Goal: Information Seeking & Learning: Learn about a topic

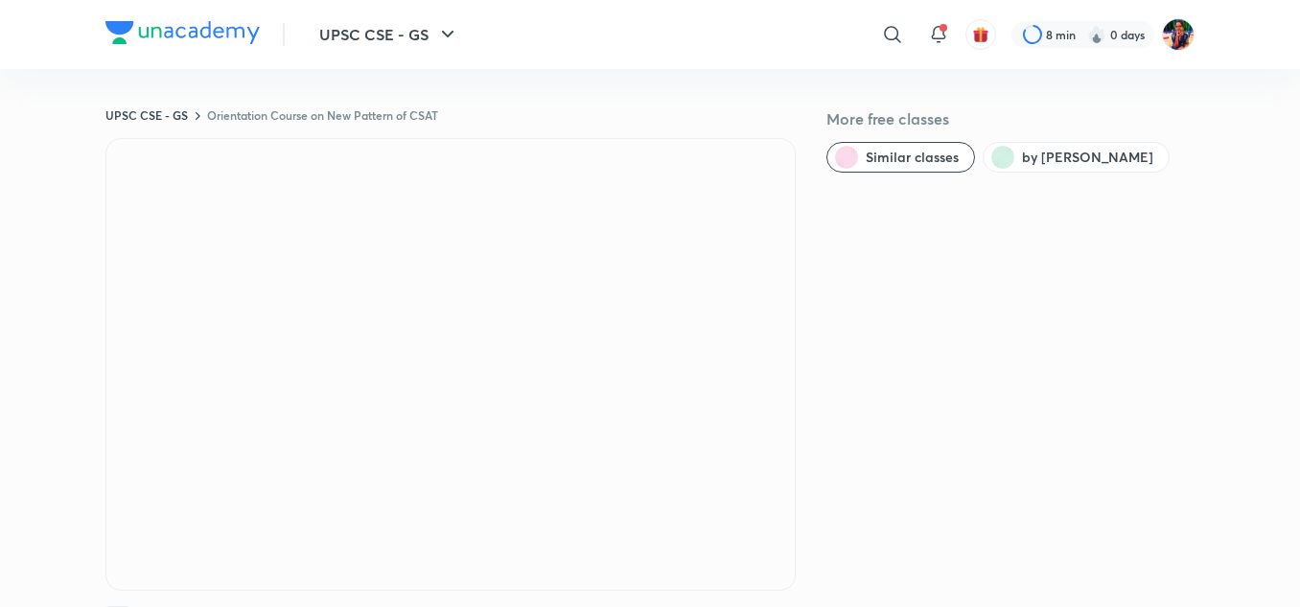
scroll to position [1214, 0]
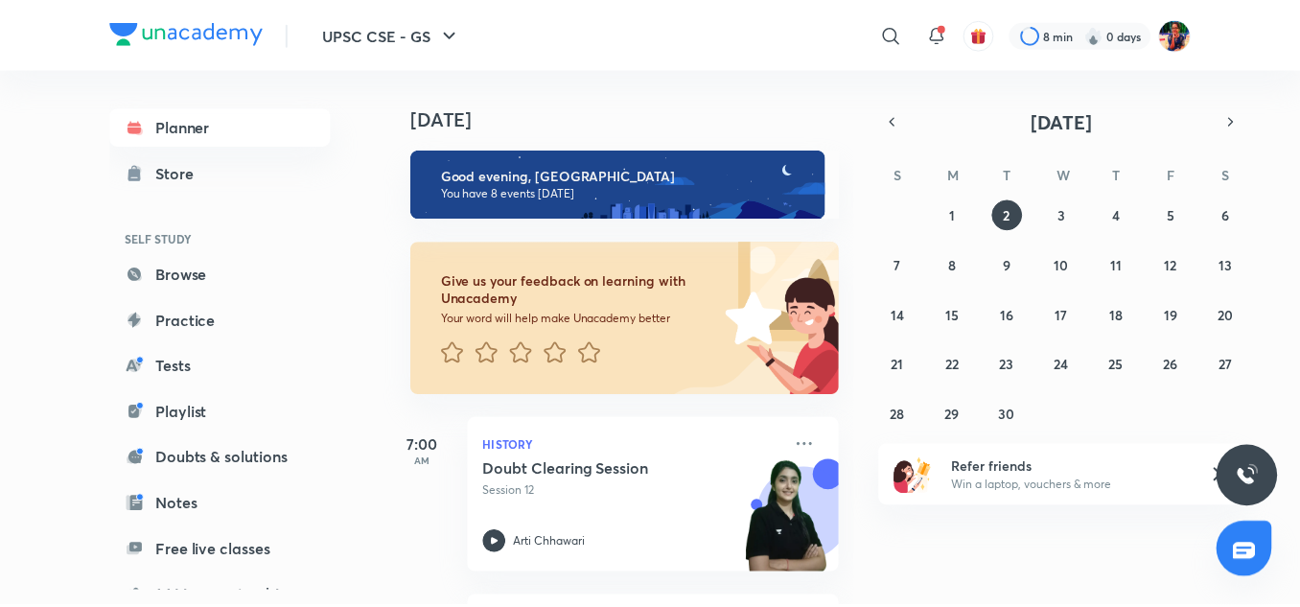
scroll to position [256, 0]
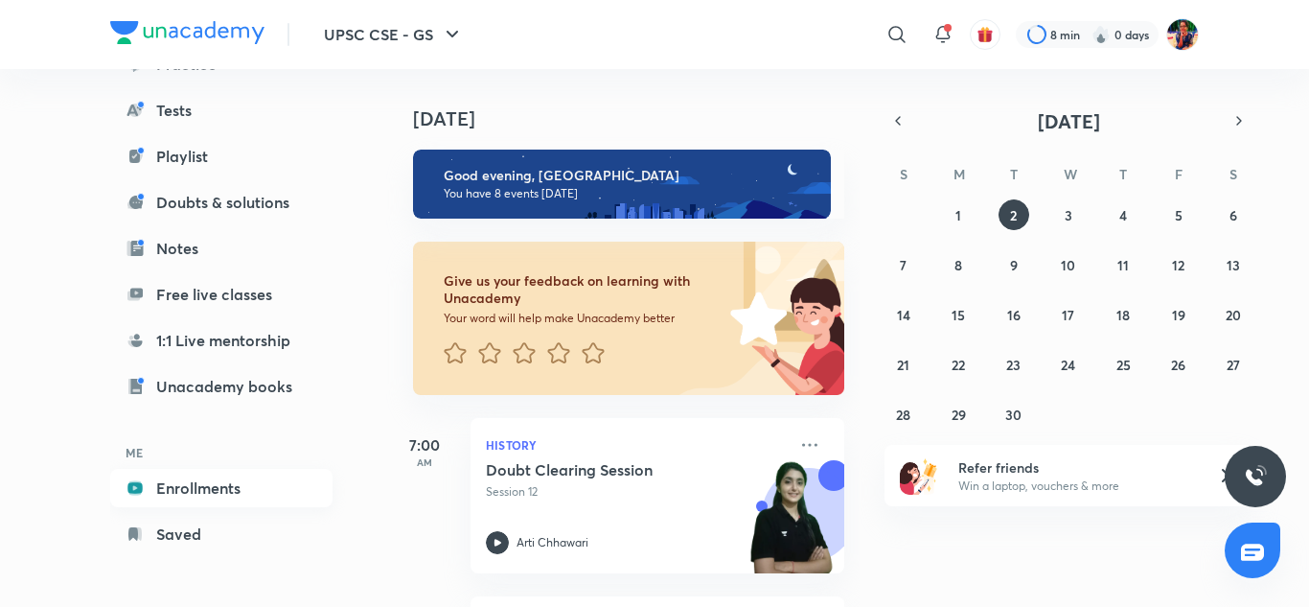
click at [195, 490] on link "Enrollments" at bounding box center [221, 488] width 222 height 38
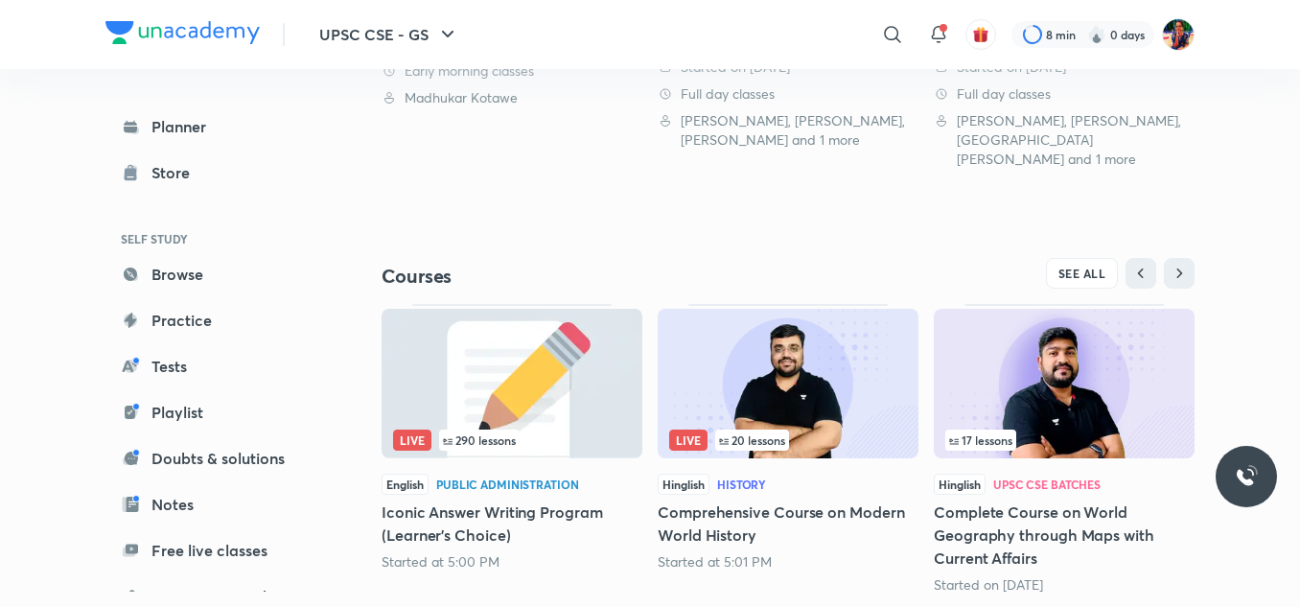
scroll to position [758, 0]
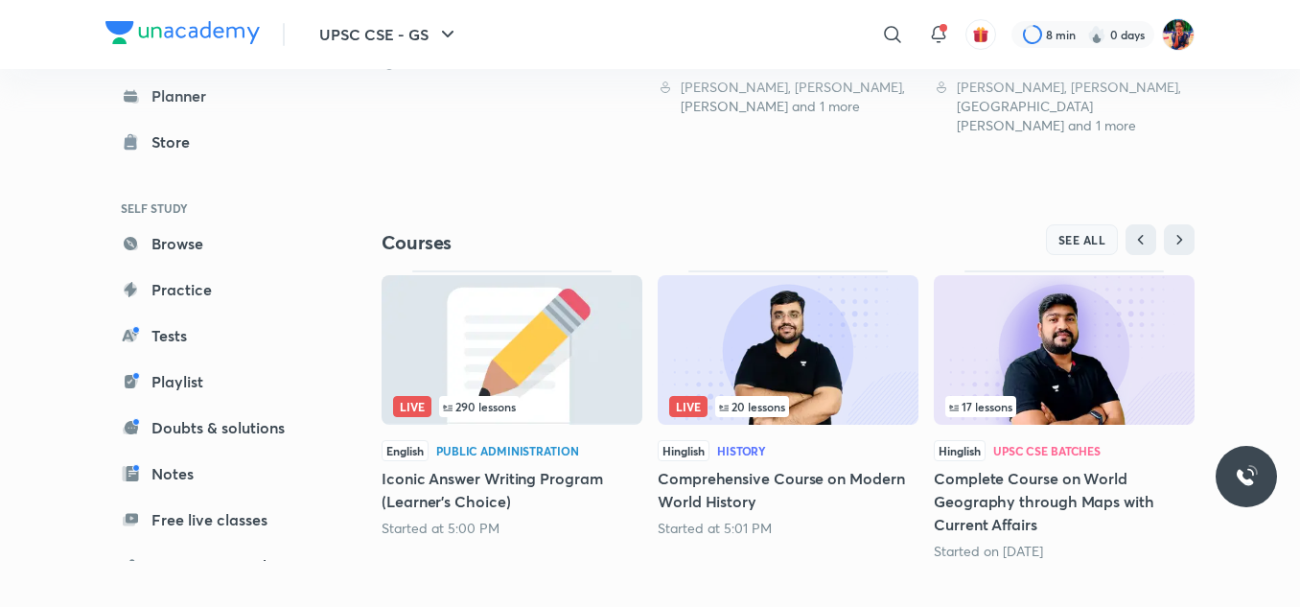
click at [1104, 233] on span "SEE ALL" at bounding box center [1082, 239] width 48 height 13
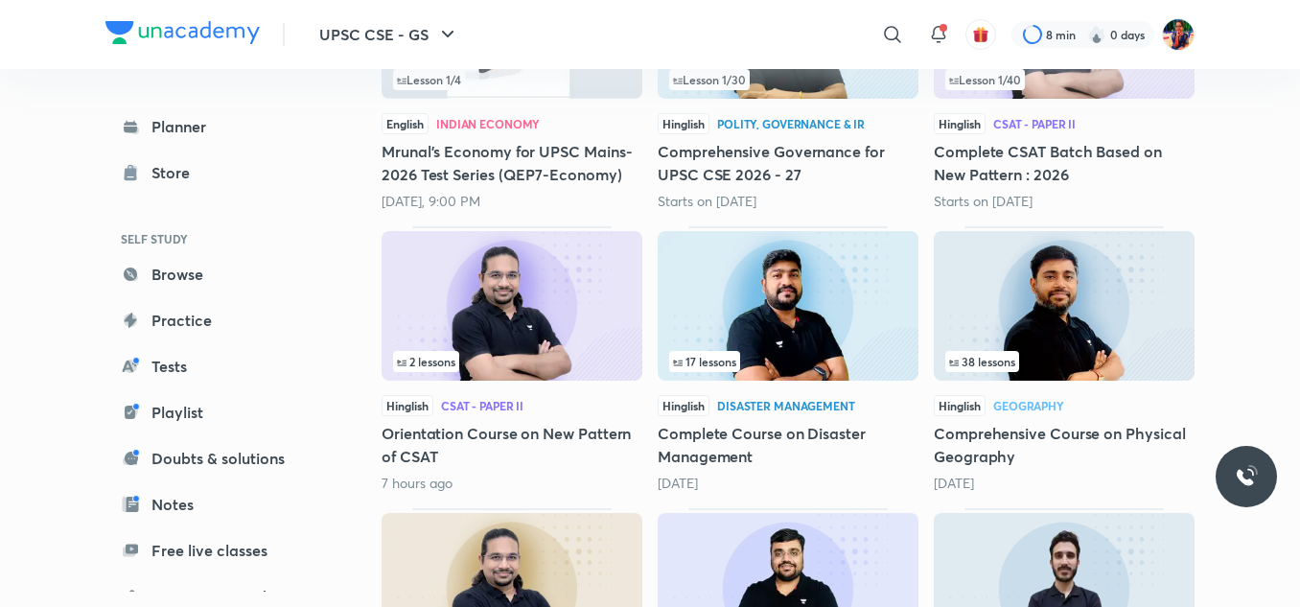
scroll to position [1577, 0]
click at [569, 260] on img at bounding box center [512, 305] width 261 height 150
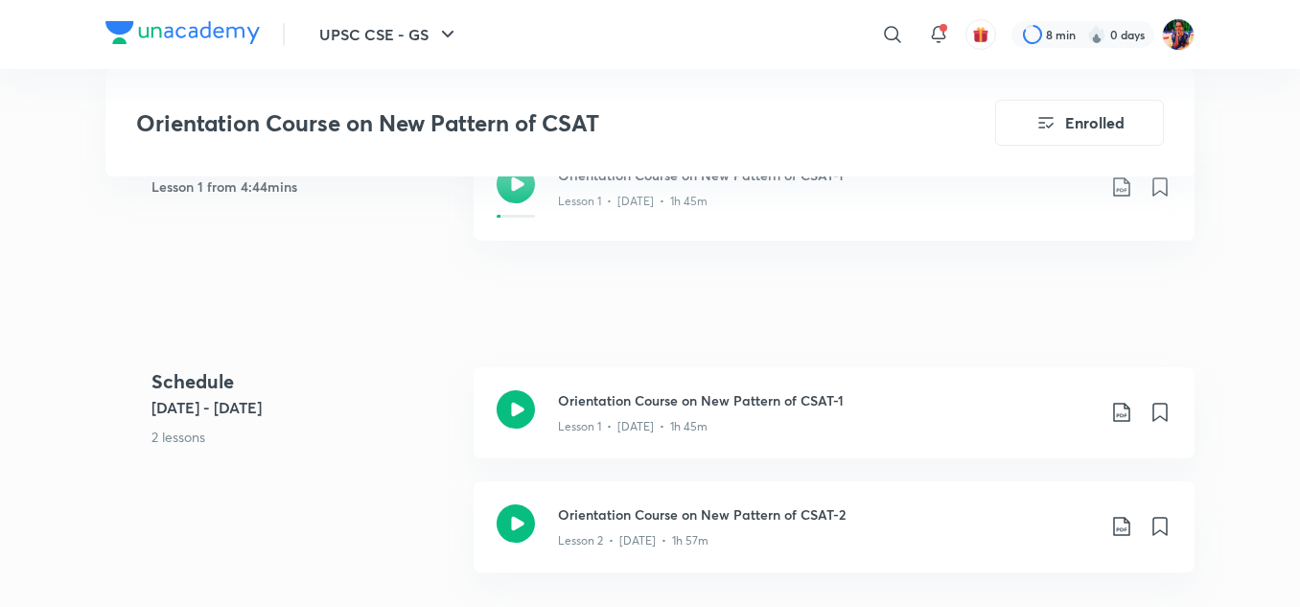
scroll to position [961, 0]
click at [523, 422] on icon at bounding box center [516, 408] width 38 height 38
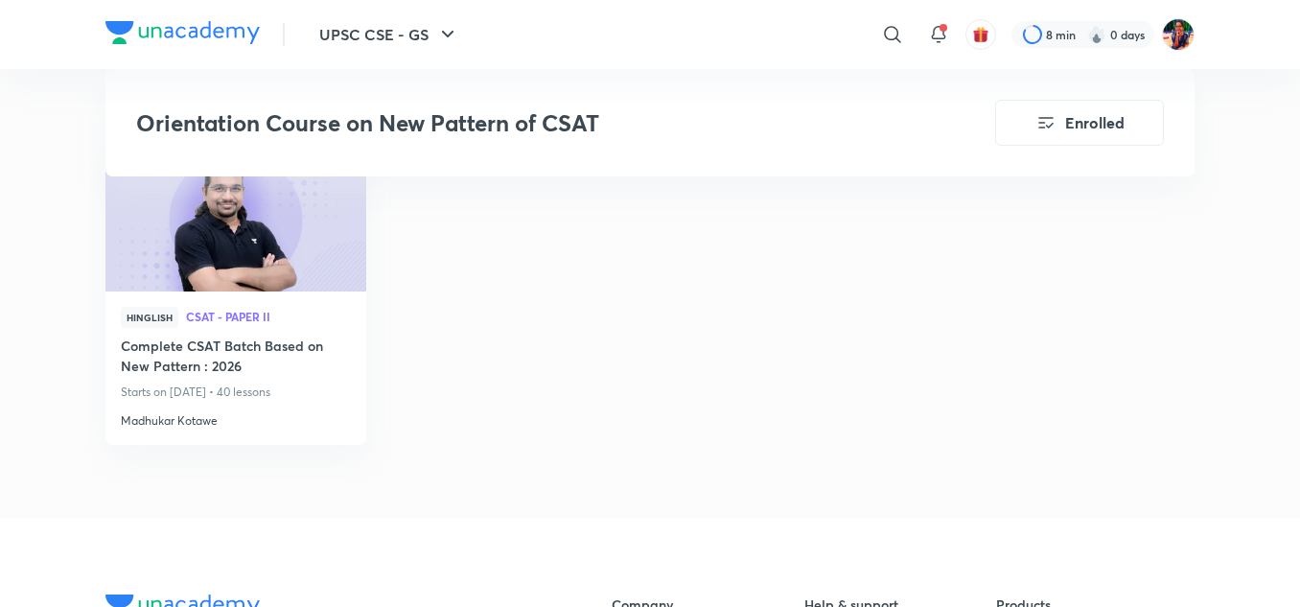
scroll to position [2110, 0]
